Goal: Transaction & Acquisition: Purchase product/service

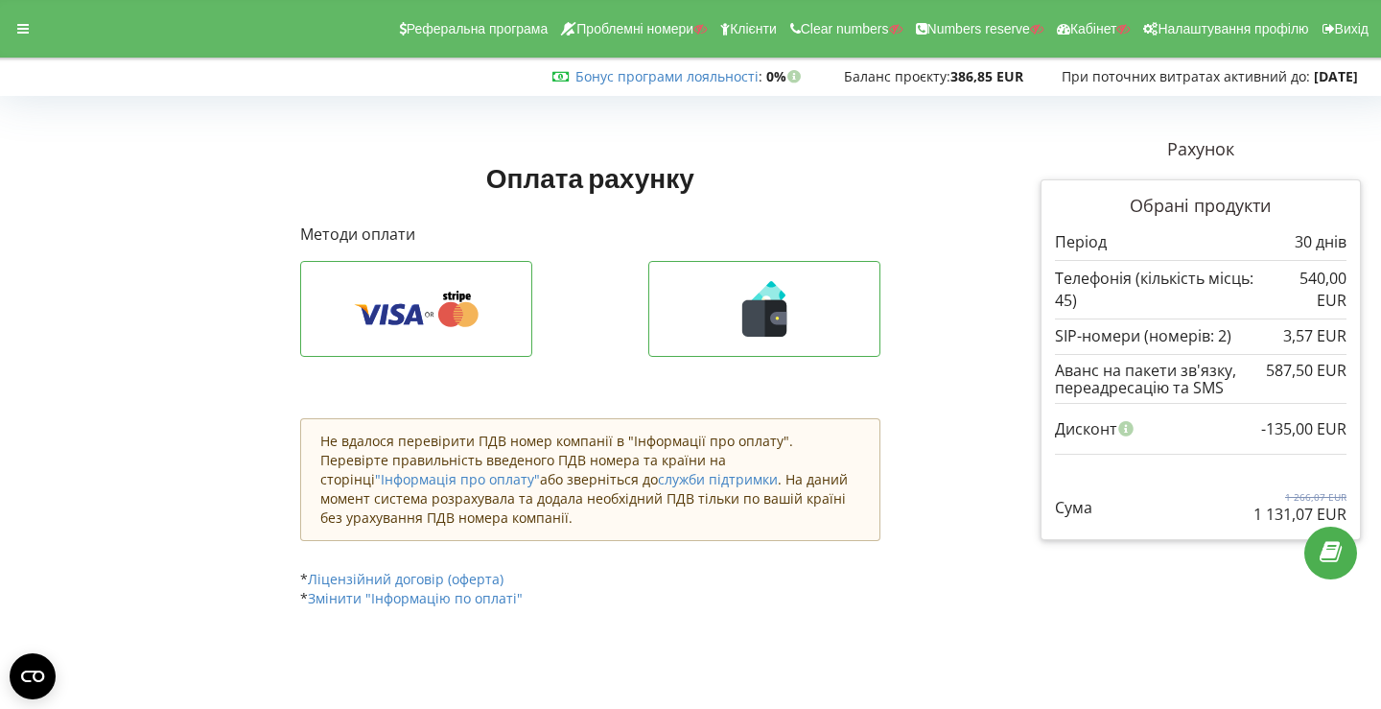
drag, startPoint x: 1254, startPoint y: 515, endPoint x: 1343, endPoint y: 515, distance: 88.2
click at [1343, 515] on p "1 131,07 EUR" at bounding box center [1299, 514] width 93 height 22
copy p "1 131,07 EUR"
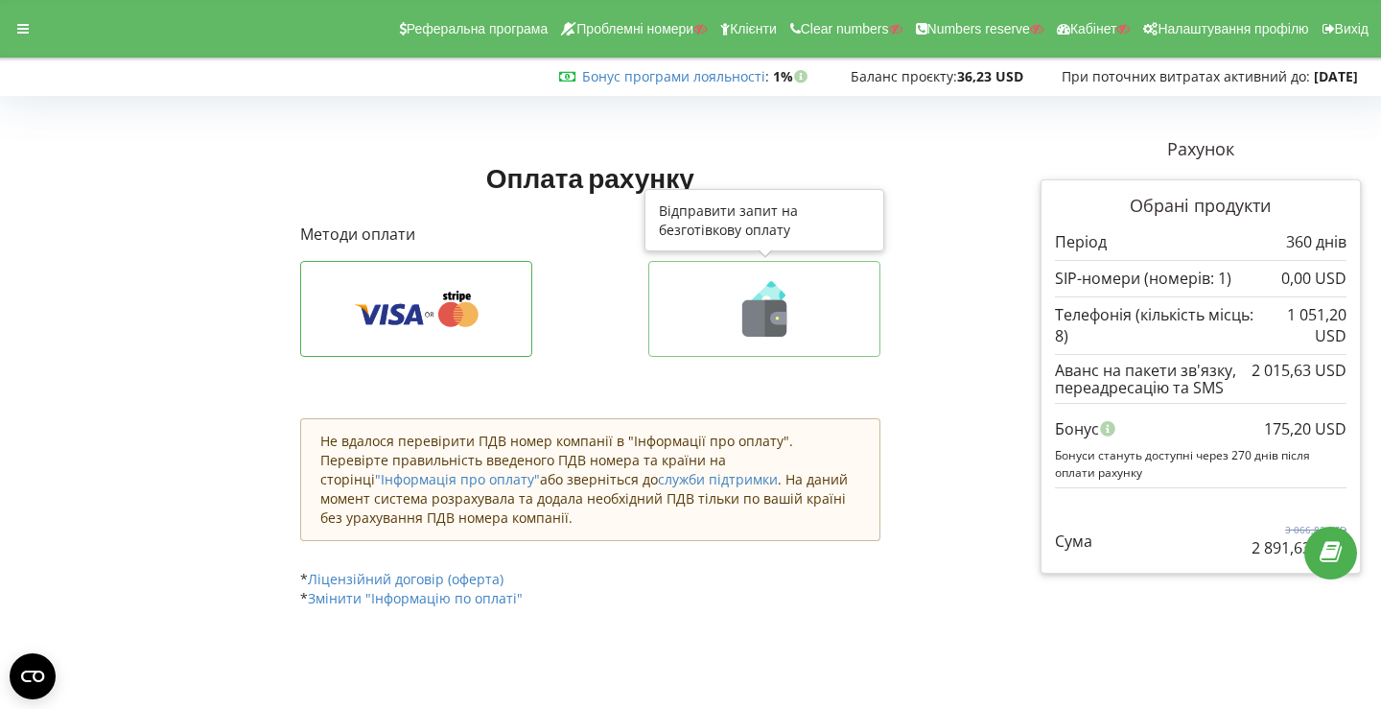
click at [689, 278] on button at bounding box center [764, 309] width 232 height 96
